Goal: Task Accomplishment & Management: Use online tool/utility

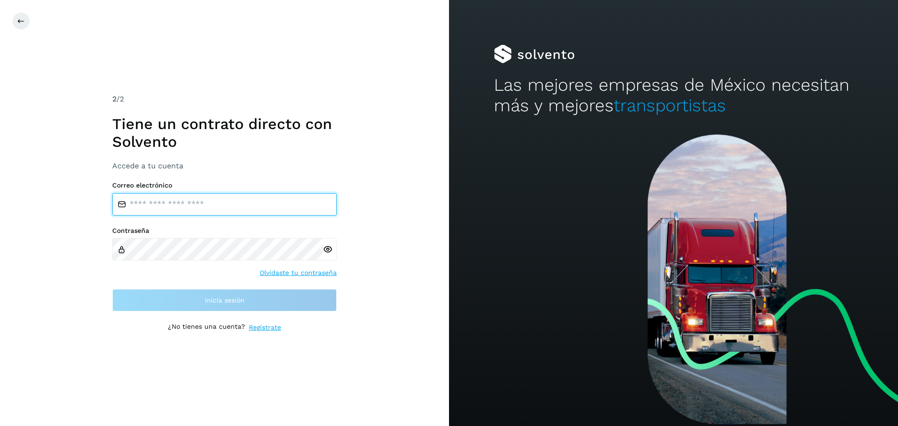
drag, startPoint x: 167, startPoint y: 197, endPoint x: 167, endPoint y: 204, distance: 7.5
click at [167, 197] on input "email" at bounding box center [224, 204] width 225 height 22
type input "**********"
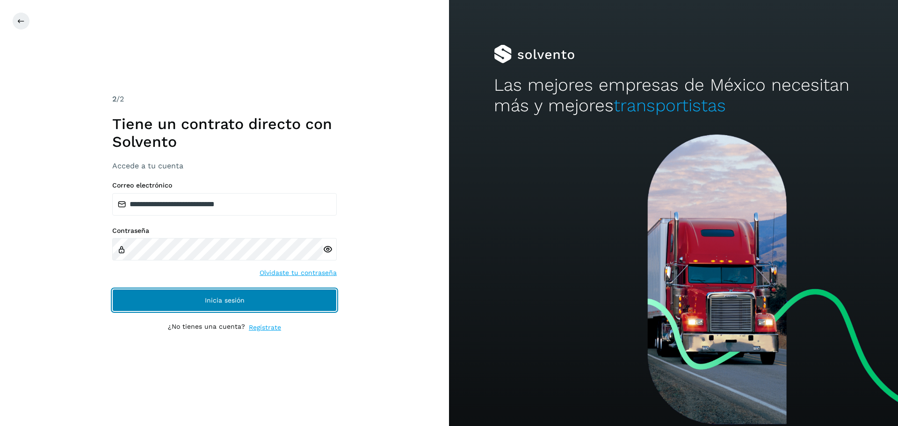
drag, startPoint x: 188, startPoint y: 291, endPoint x: 176, endPoint y: 298, distance: 13.8
click at [188, 295] on button "Inicia sesión" at bounding box center [224, 300] width 225 height 22
click at [150, 298] on button "Inicia sesión" at bounding box center [224, 300] width 225 height 22
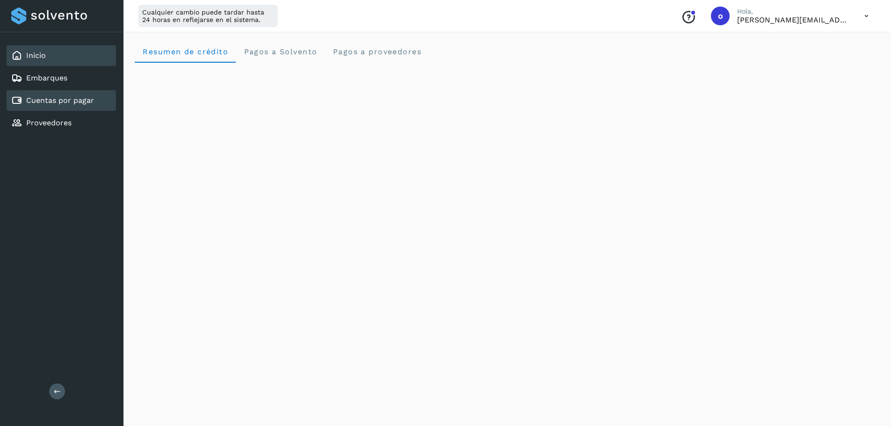
click at [57, 101] on link "Cuentas por pagar" at bounding box center [60, 100] width 68 height 9
click at [93, 101] on link "Cuentas por pagar" at bounding box center [60, 100] width 68 height 9
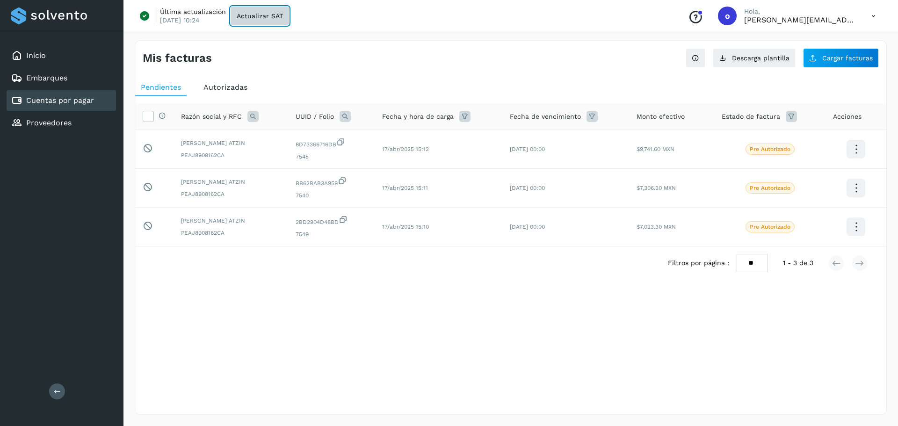
click at [252, 14] on span "Actualizar SAT" at bounding box center [260, 16] width 46 height 7
